Goal: Find specific page/section: Find specific page/section

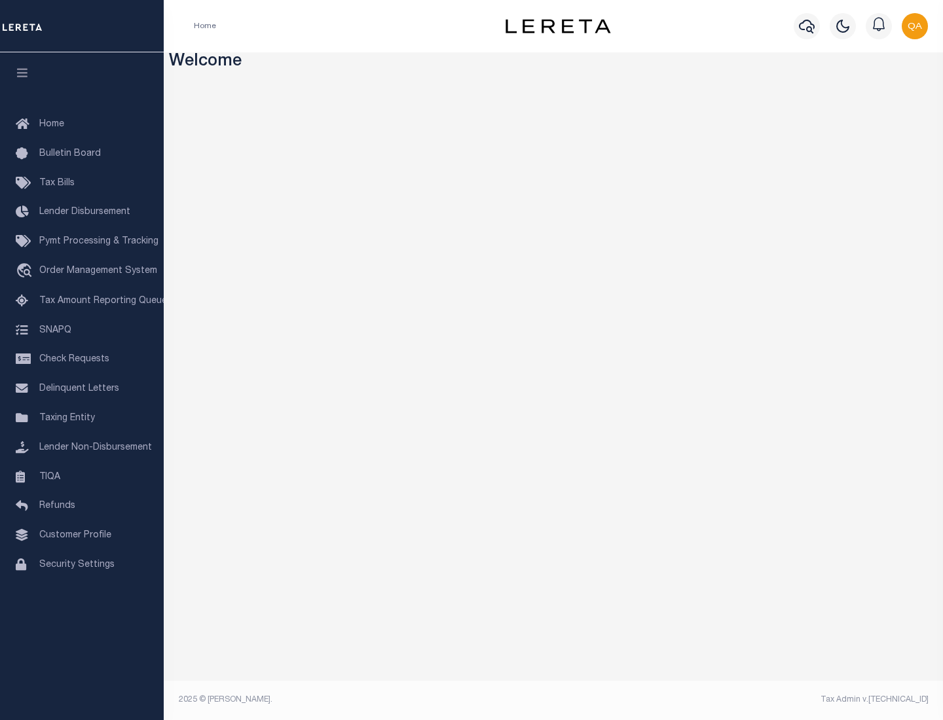
click at [82, 360] on span "Check Requests" at bounding box center [74, 359] width 70 height 9
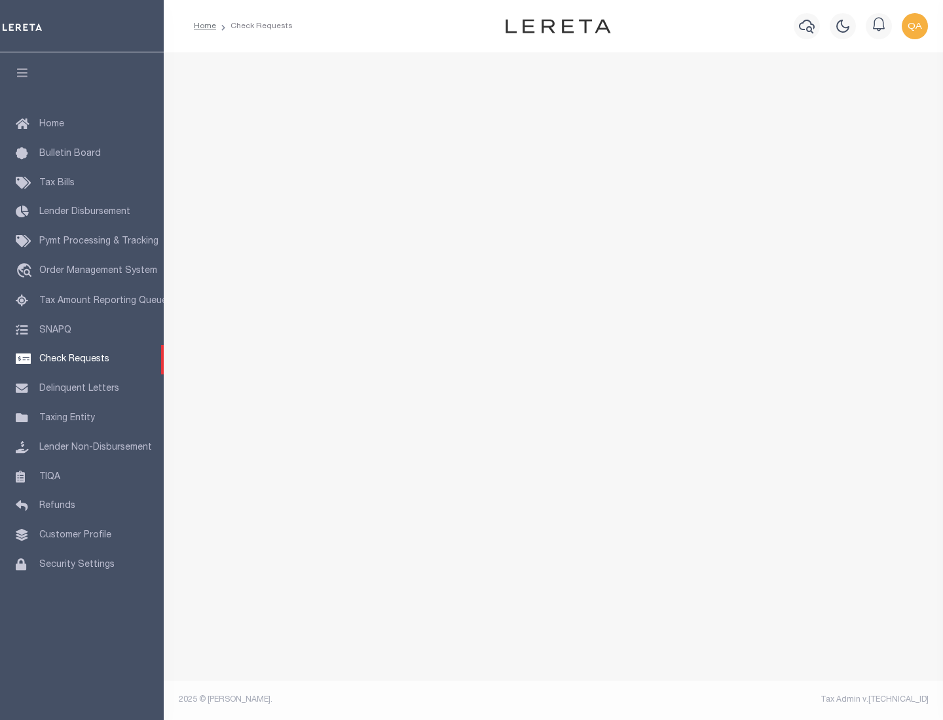
select select "50"
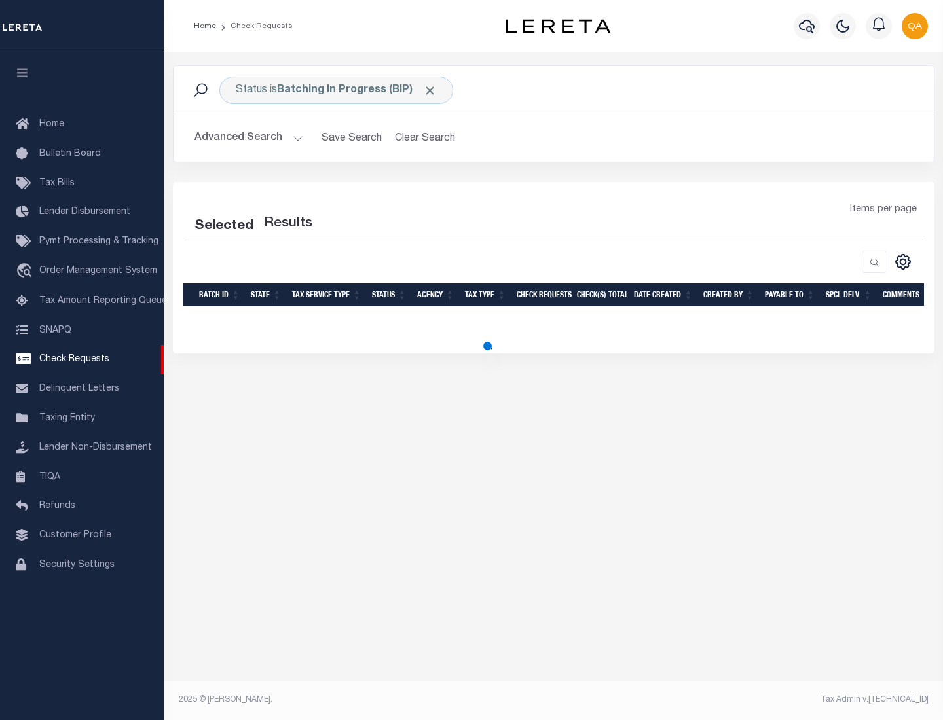
select select "50"
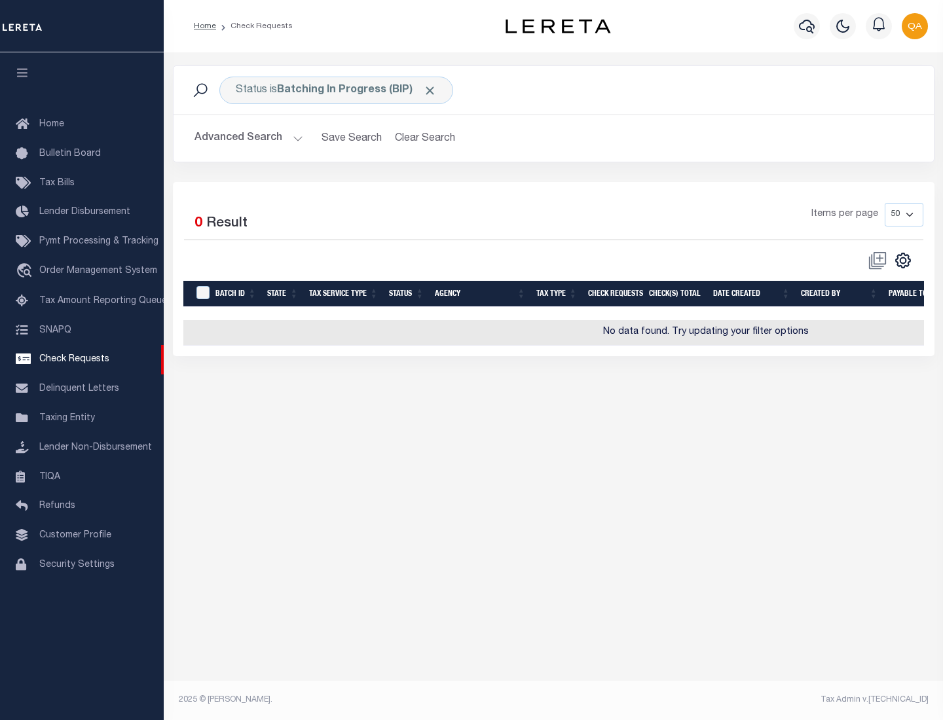
click at [430, 90] on span "Click to Remove" at bounding box center [430, 91] width 14 height 14
